Goal: Navigation & Orientation: Find specific page/section

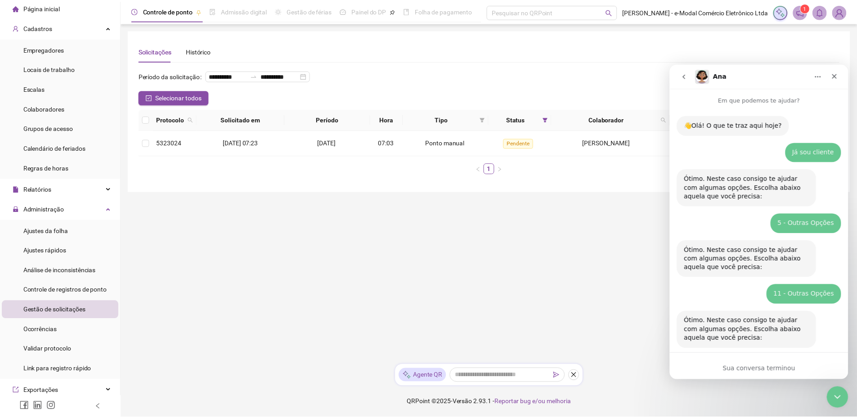
scroll to position [171, 0]
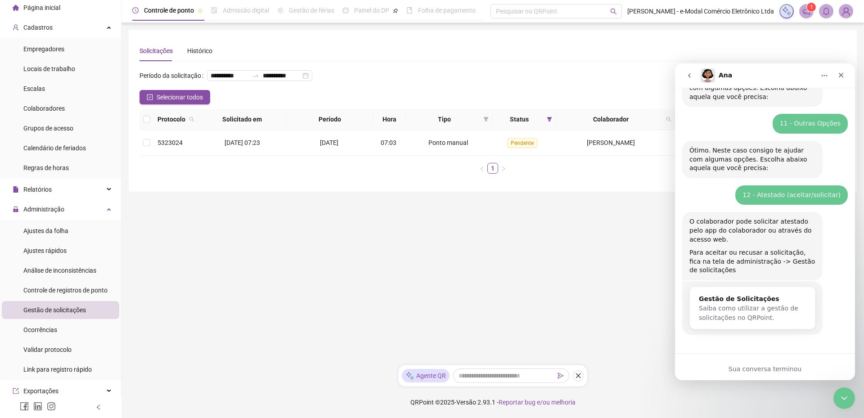
click at [38, 7] on span "Página inicial" at bounding box center [41, 7] width 37 height 7
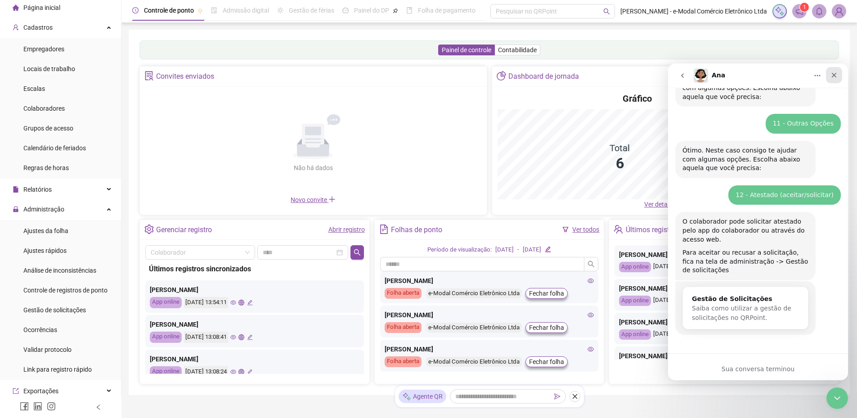
click at [832, 75] on icon "Fechar" at bounding box center [834, 75] width 7 height 7
